Goal: Information Seeking & Learning: Learn about a topic

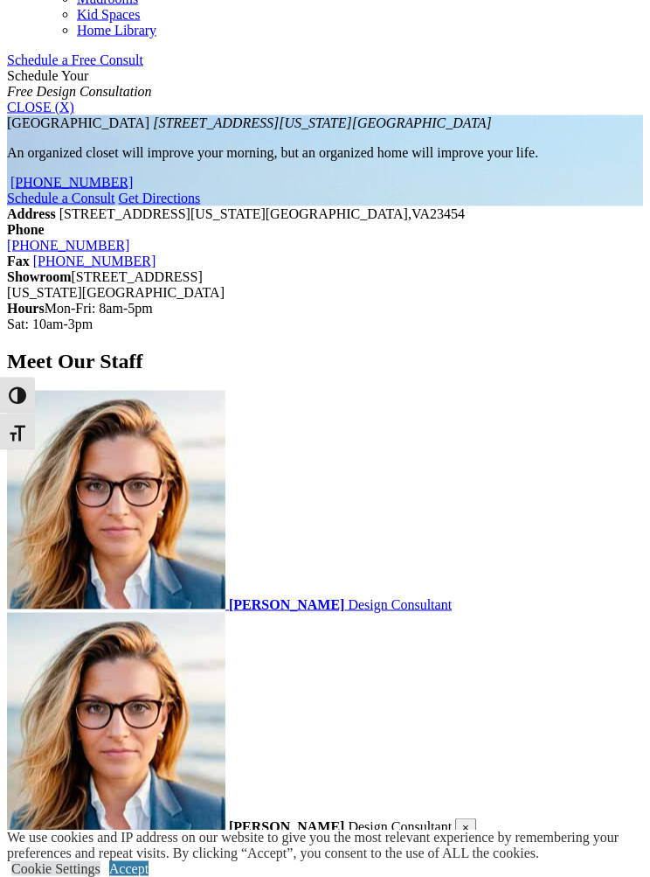
scroll to position [1065, 0]
click at [149, 876] on link "Accept" at bounding box center [128, 868] width 39 height 15
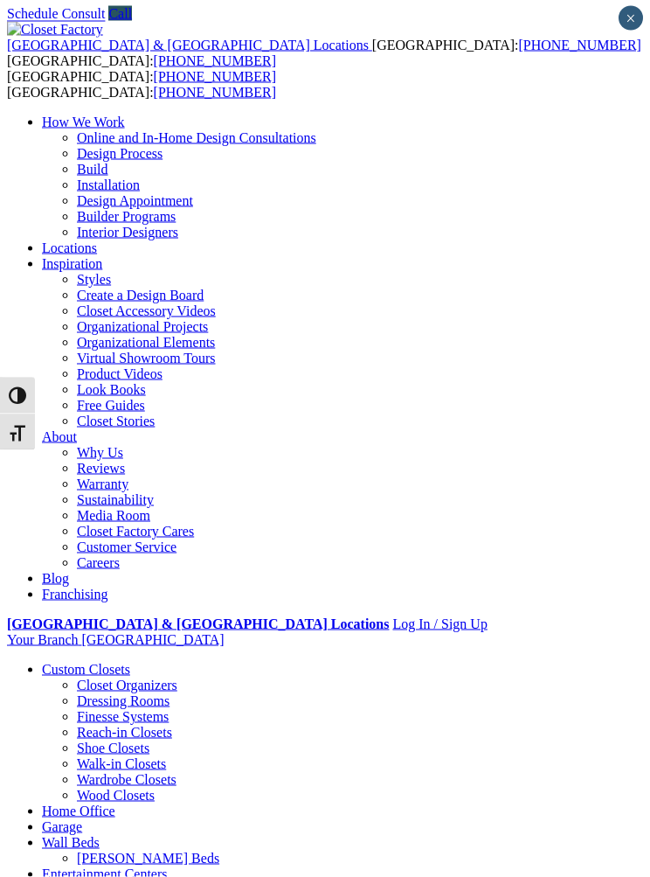
scroll to position [0, 0]
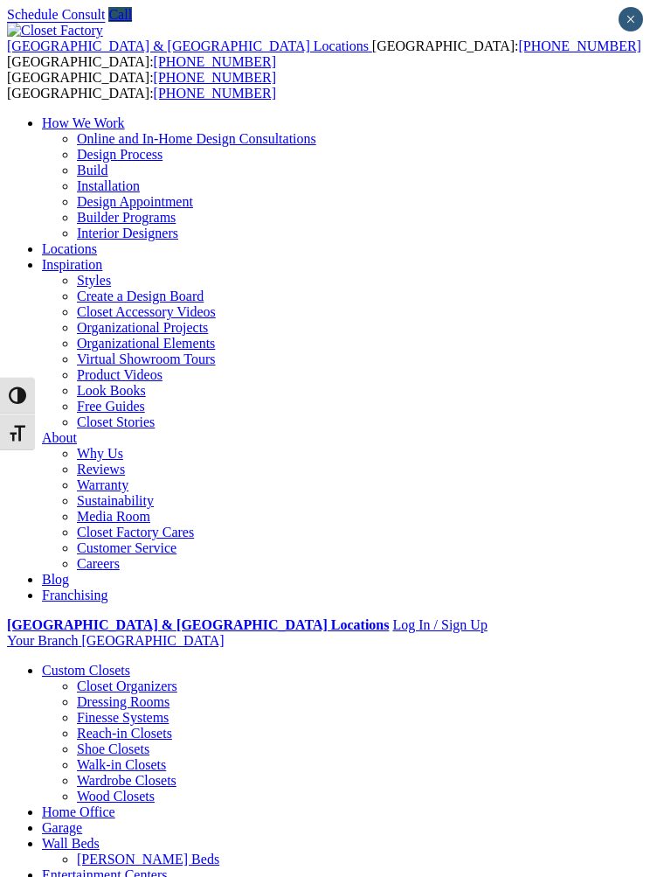
click at [0, 0] on div at bounding box center [0, 0] width 0 height 0
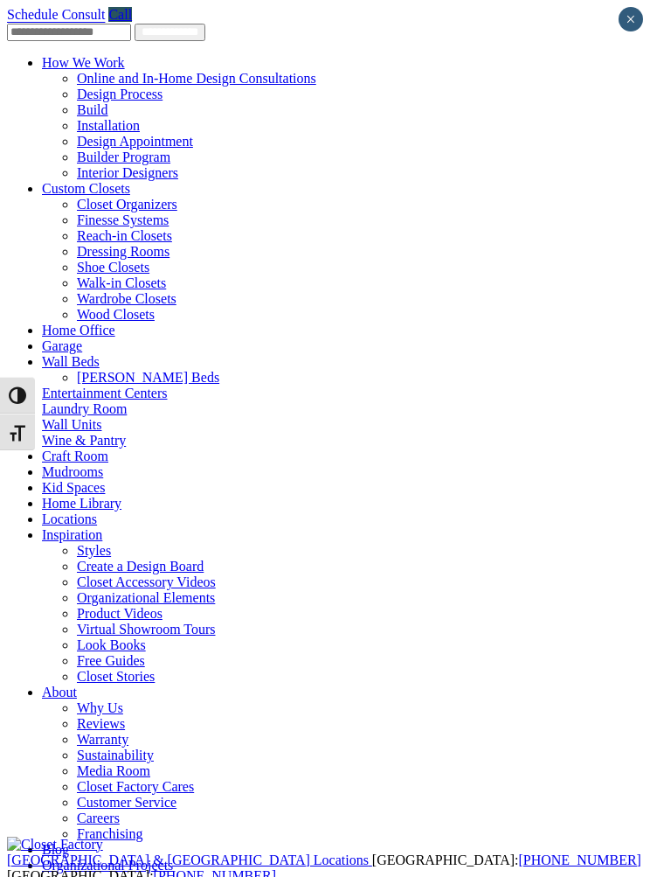
click at [87, 433] on link "Wine & Pantry" at bounding box center [84, 440] width 84 height 15
click at [77, 433] on link "Wine & Pantry" at bounding box center [84, 440] width 84 height 15
click at [99, 181] on link "Custom Closets" at bounding box center [86, 188] width 88 height 15
click at [69, 181] on link "Custom Closets" at bounding box center [86, 188] width 88 height 15
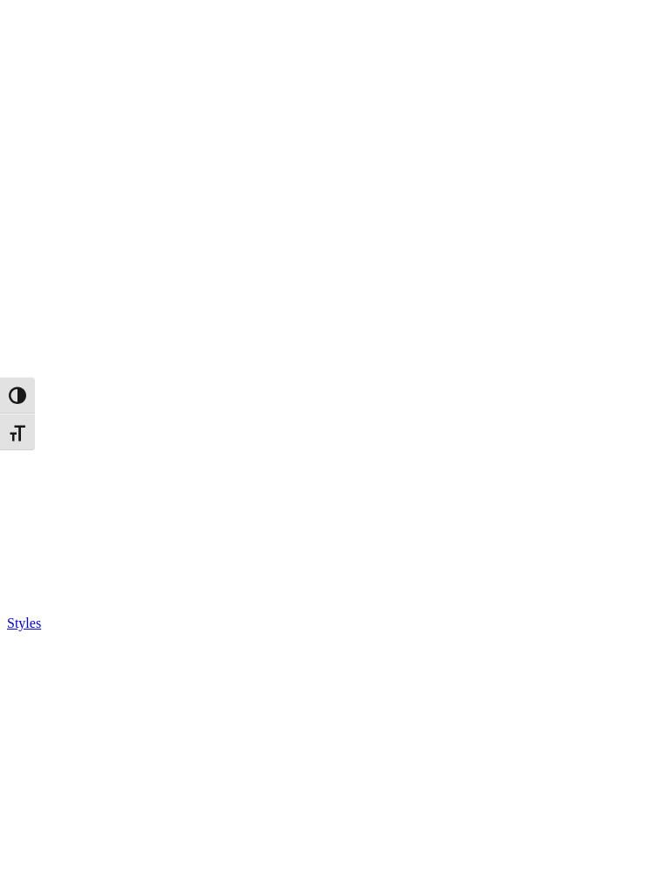
scroll to position [1784, 0]
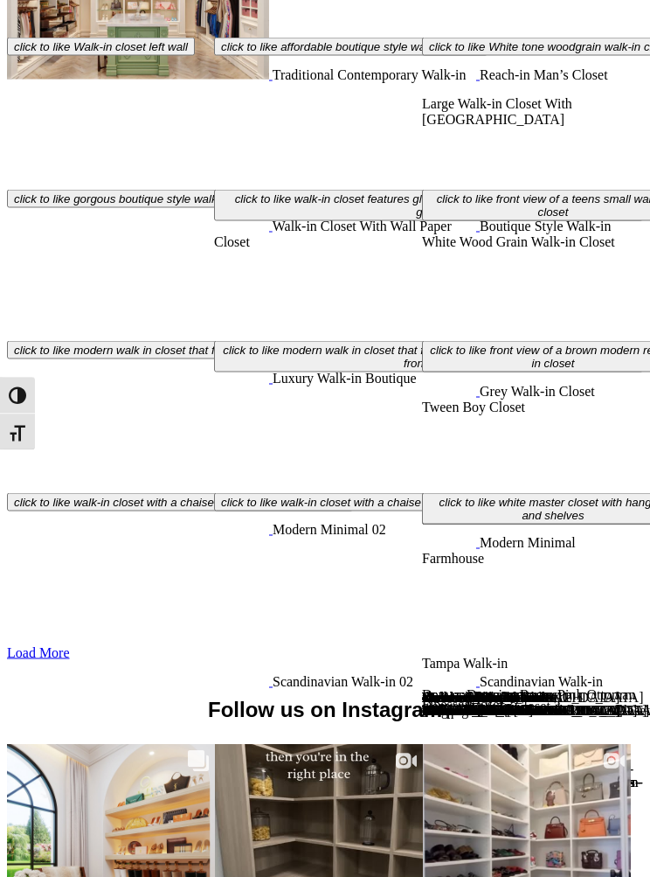
scroll to position [5455, 0]
